Goal: Find specific page/section: Find specific page/section

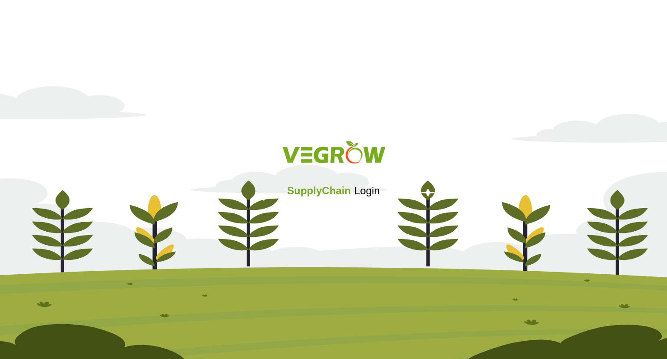
click at [316, 226] on div "SupplyChain Login" at bounding box center [333, 179] width 667 height 104
